Goal: Task Accomplishment & Management: Manage account settings

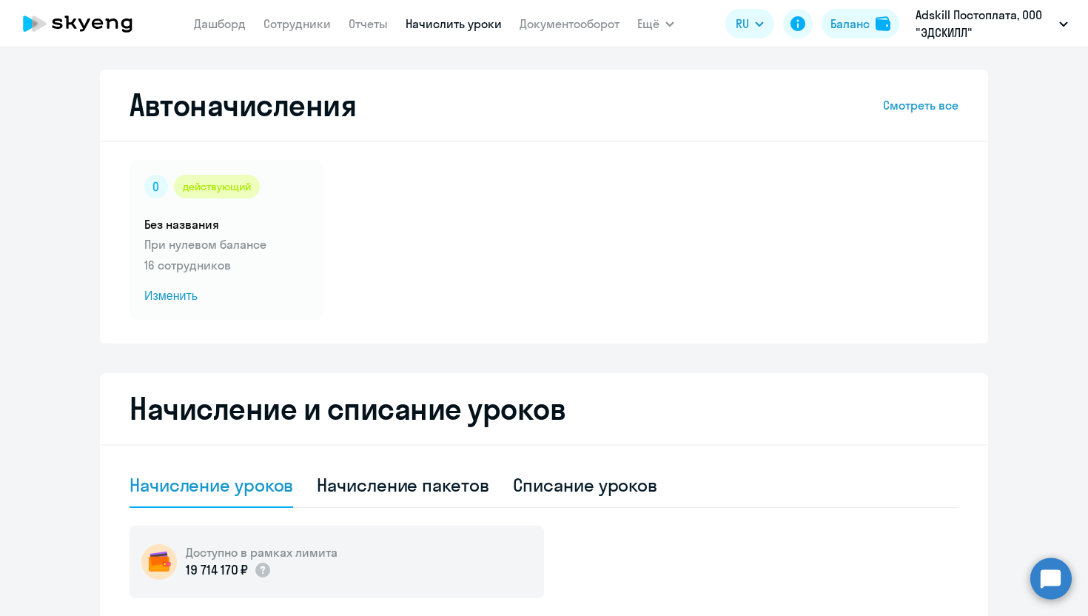
select select "10"
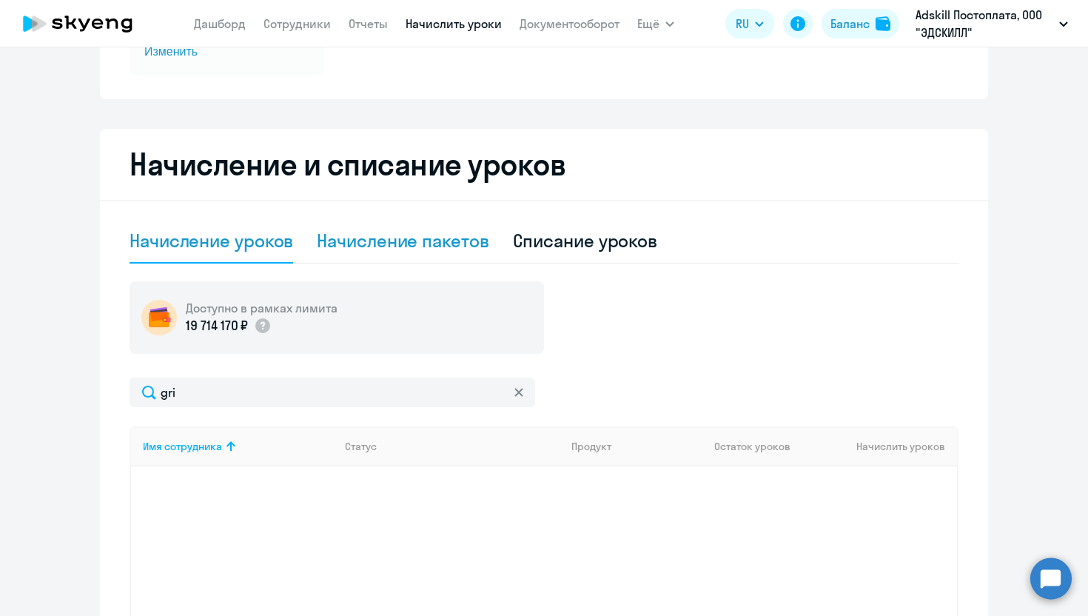
click at [441, 239] on div "Начисление пакетов" at bounding box center [403, 241] width 172 height 24
select select "10"
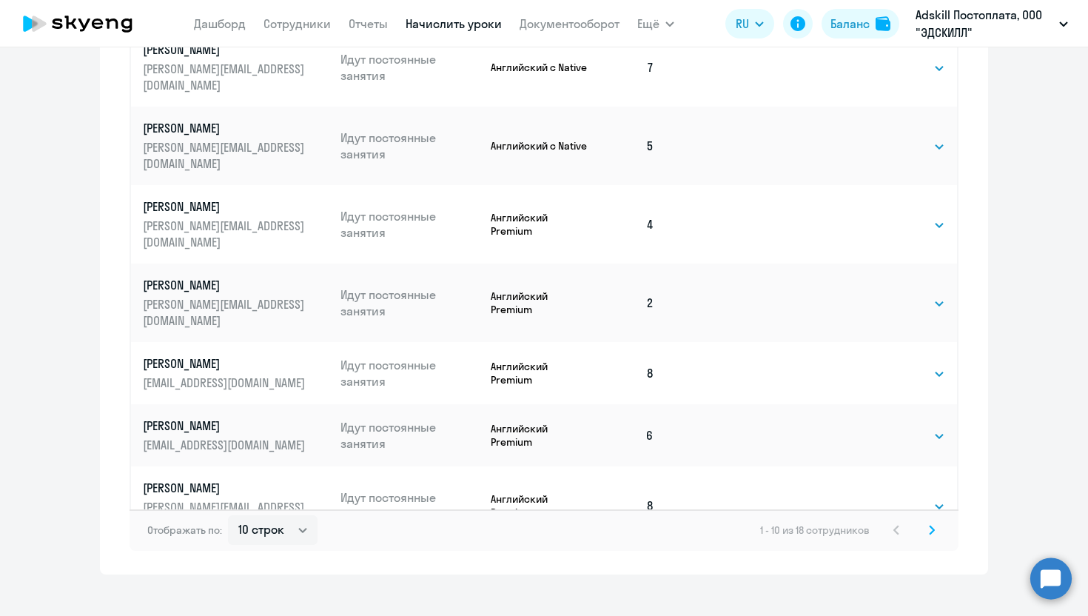
scroll to position [854, 0]
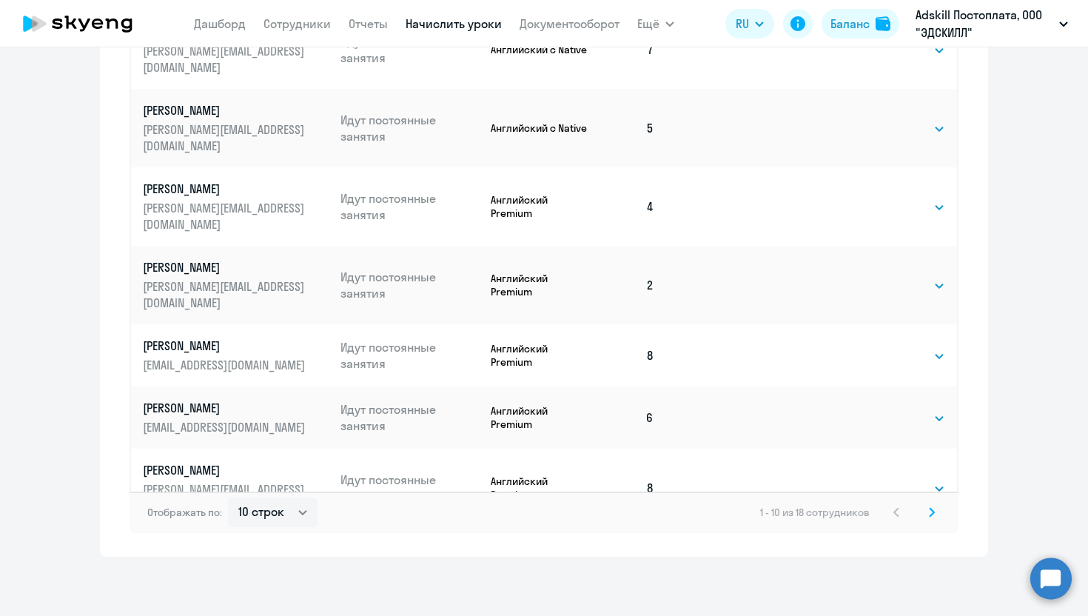
click at [936, 517] on svg-icon at bounding box center [932, 512] width 18 height 18
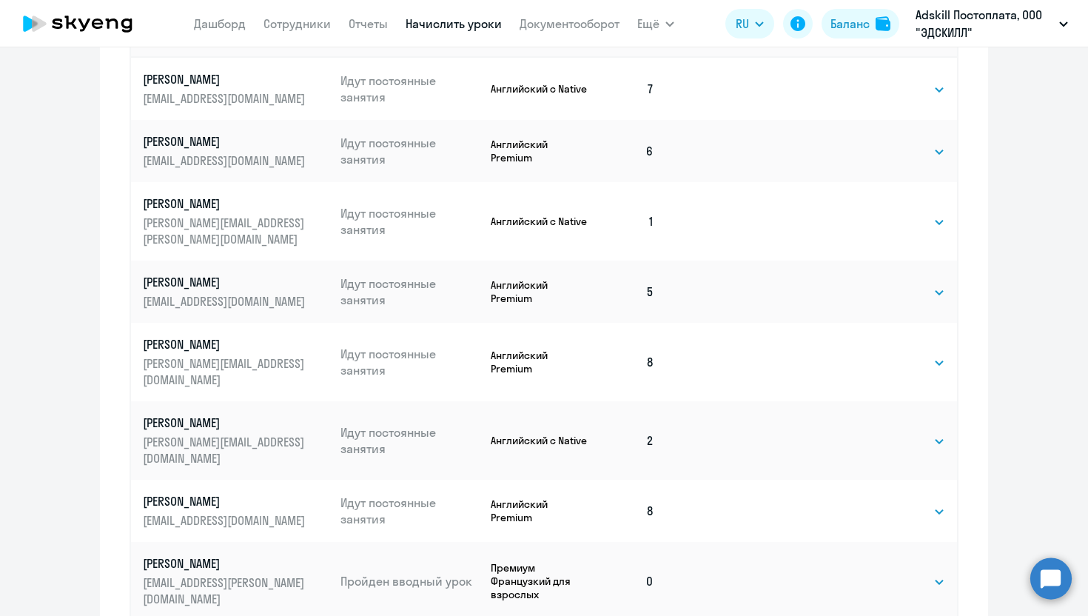
scroll to position [667, 0]
click at [907, 572] on select "Выбрать 4 8 16 32 64 96 128" at bounding box center [915, 581] width 61 height 18
select select "8"
click at [885, 572] on select "Выбрать 4 8 16 32 64 96 128" at bounding box center [915, 581] width 61 height 18
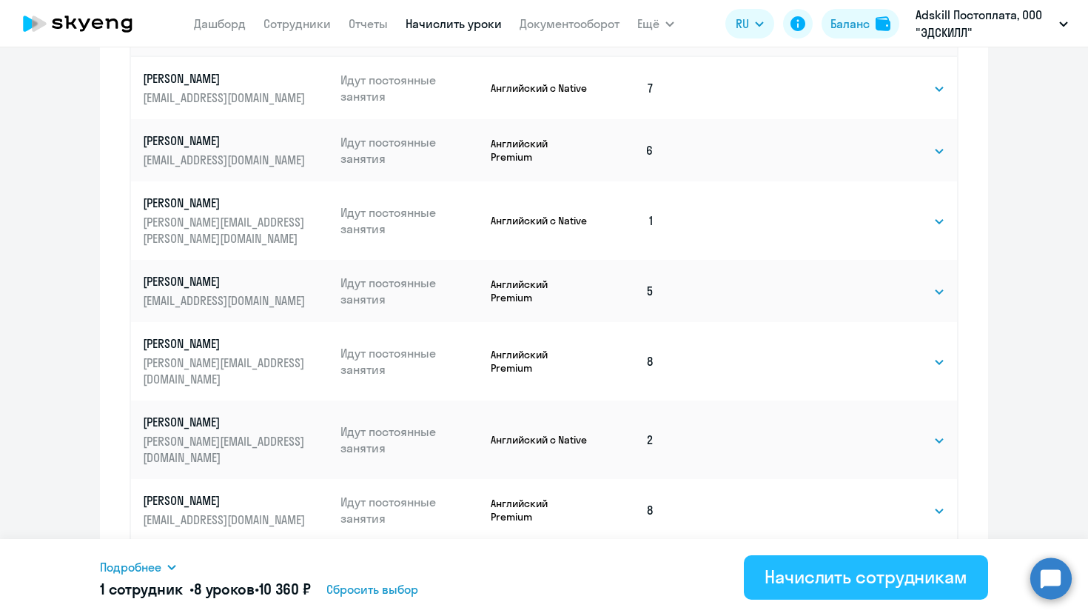
click at [882, 578] on div "Начислить сотрудникам" at bounding box center [866, 577] width 203 height 24
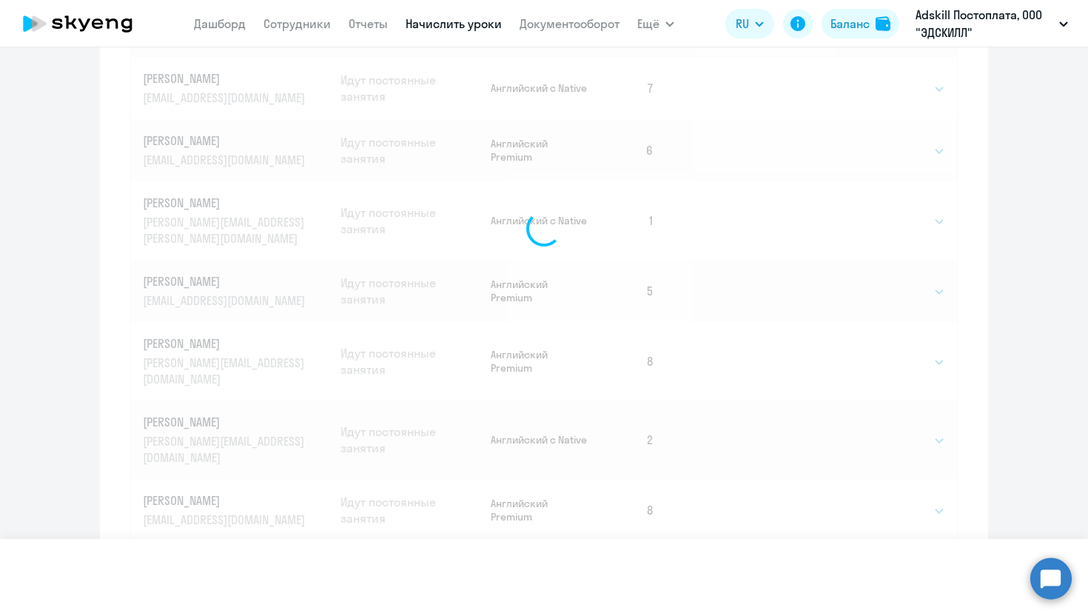
select select
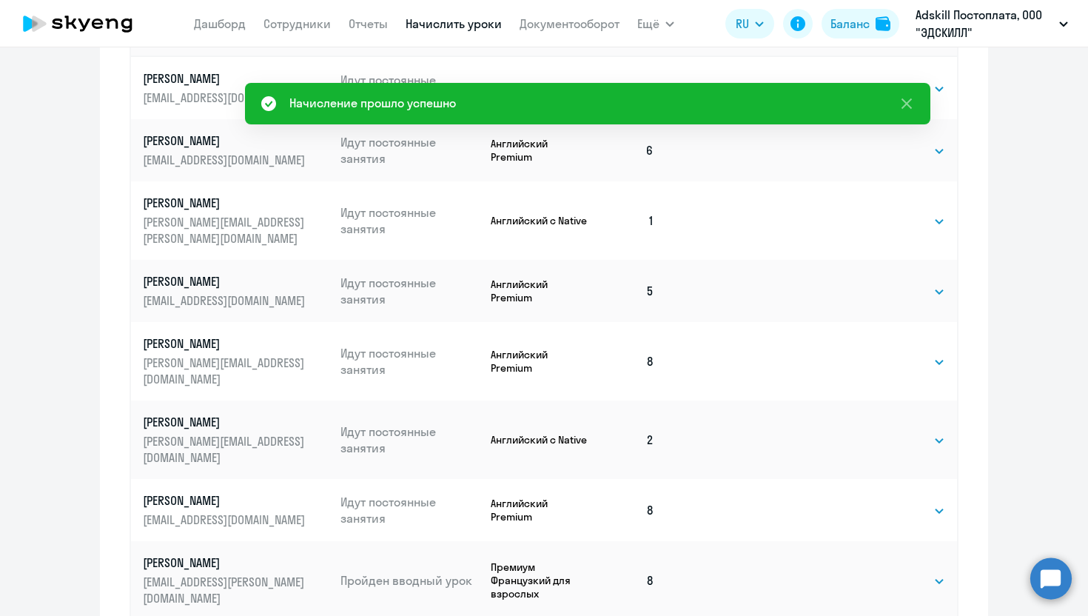
scroll to position [0, 0]
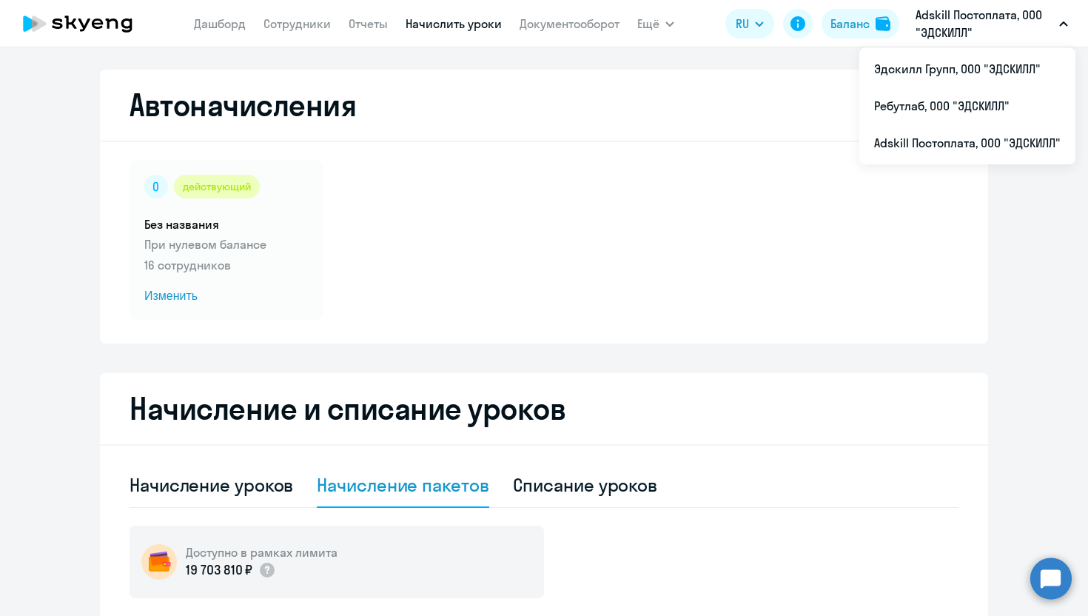
click at [798, 224] on div "действующий Без названия При нулевом балансе 16 сотрудников Изменить" at bounding box center [544, 240] width 829 height 160
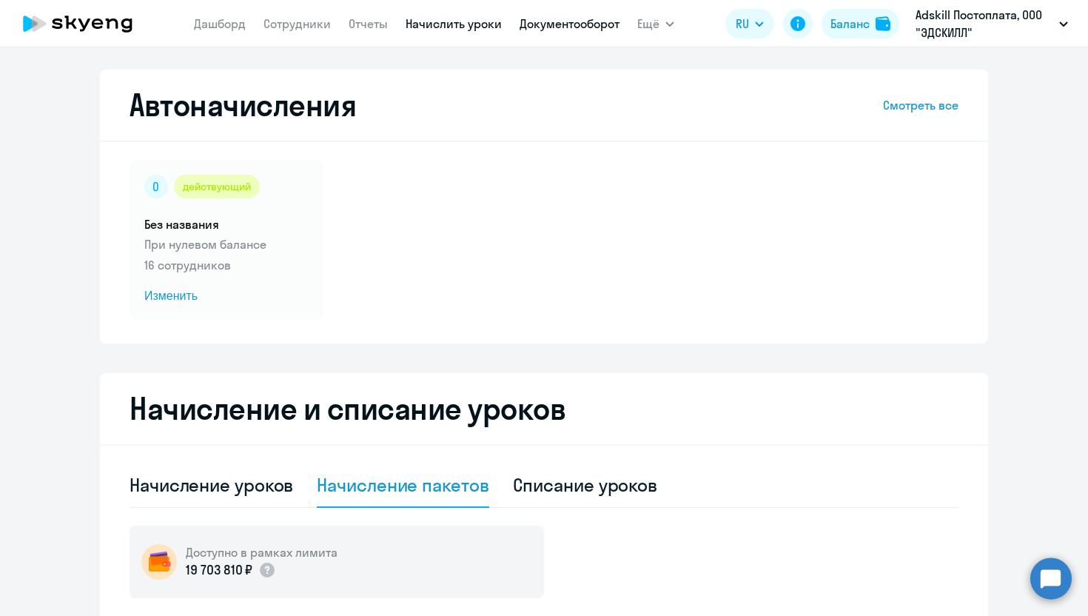
click at [588, 19] on link "Документооборот" at bounding box center [570, 23] width 100 height 15
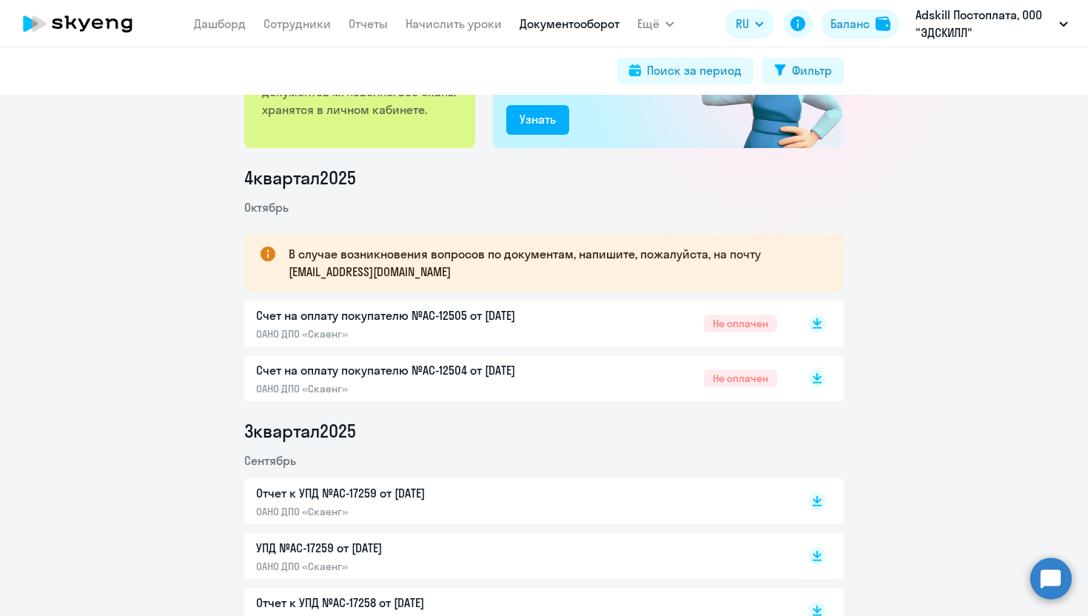
scroll to position [134, 0]
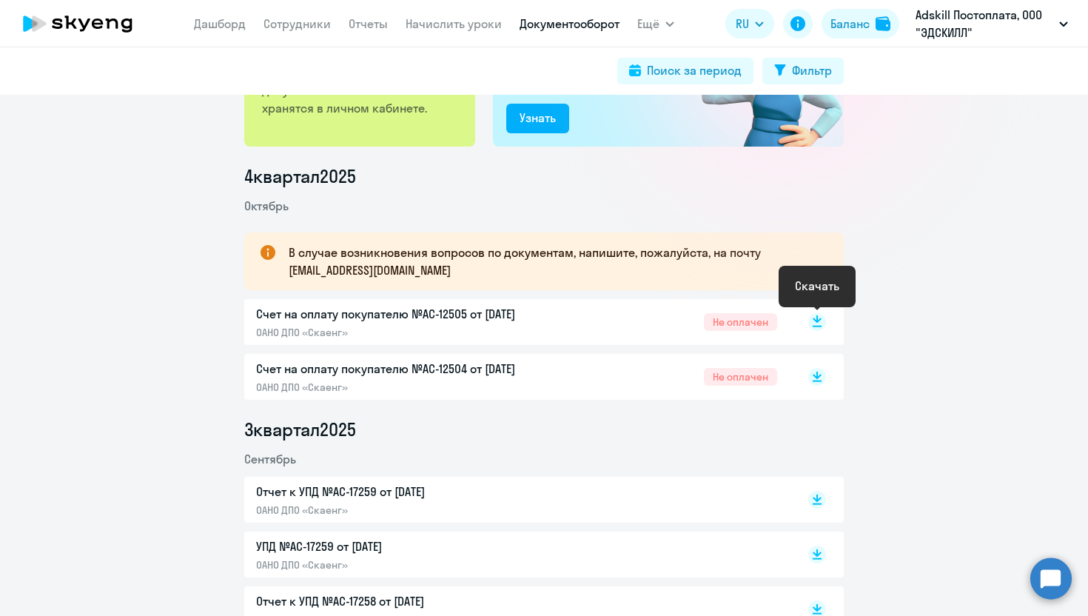
click at [817, 323] on rect at bounding box center [817, 322] width 18 height 18
click at [820, 381] on icon at bounding box center [817, 377] width 18 height 18
